Goal: Browse casually: Explore the website without a specific task or goal

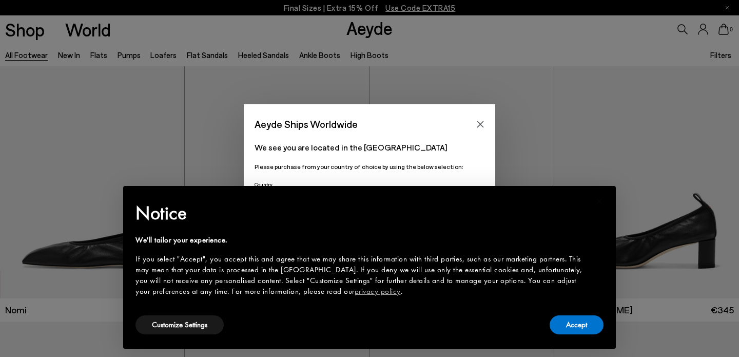
click at [481, 115] on div "Aeyde Ships Worldwide" at bounding box center [370, 118] width 252 height 29
click at [482, 127] on icon "Close" at bounding box center [480, 124] width 8 height 8
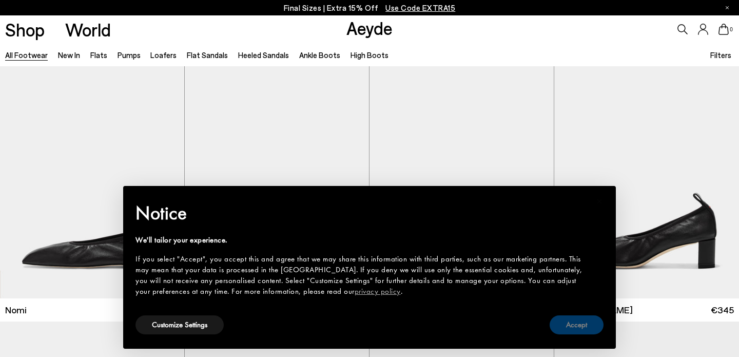
click at [574, 327] on button "Accept" at bounding box center [577, 324] width 54 height 19
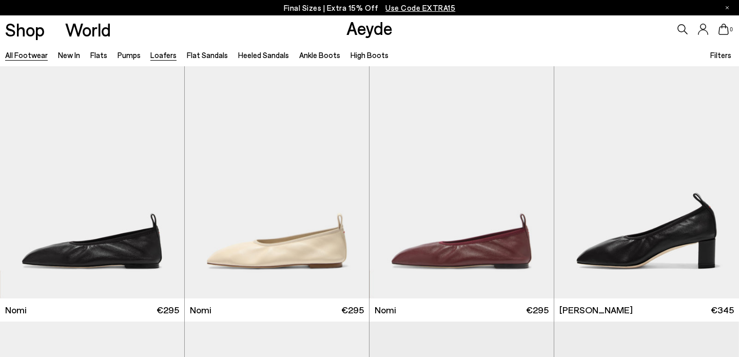
click at [165, 54] on link "Loafers" at bounding box center [163, 54] width 26 height 9
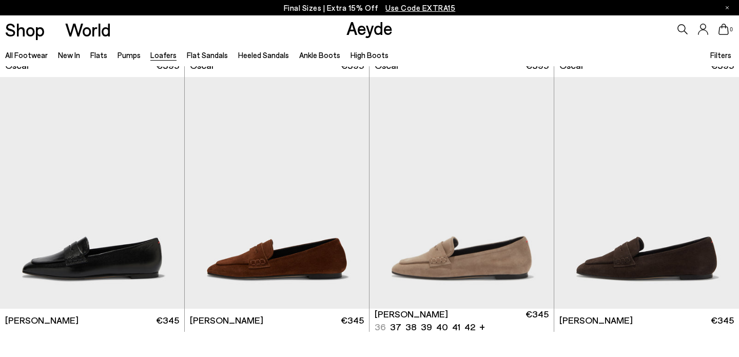
scroll to position [1914, 0]
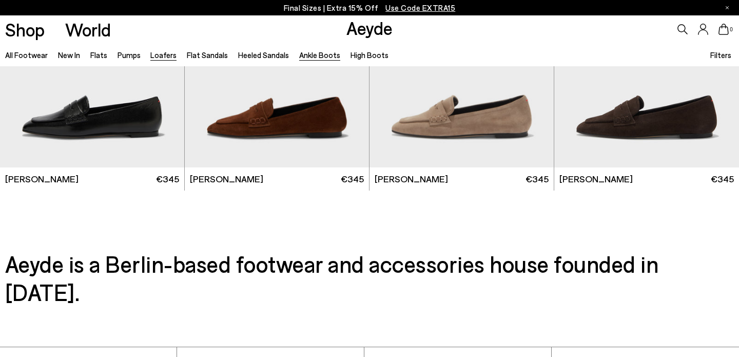
click at [312, 57] on link "Ankle Boots" at bounding box center [319, 54] width 41 height 9
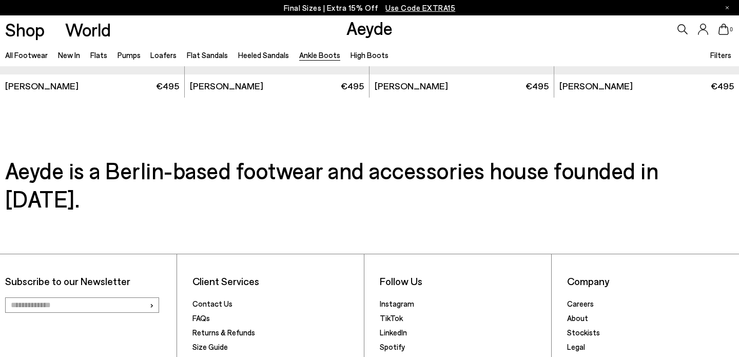
scroll to position [2283, 0]
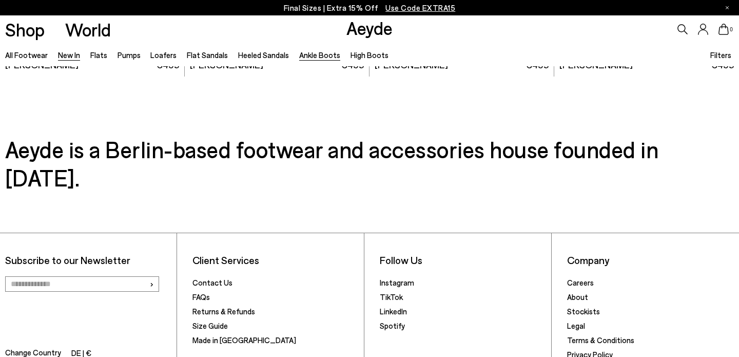
click at [58, 59] on link "New In" at bounding box center [69, 54] width 22 height 9
